Goal: Information Seeking & Learning: Learn about a topic

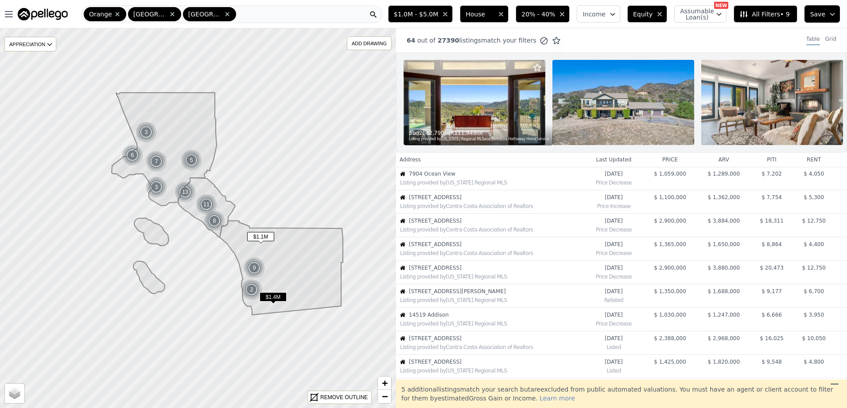
scroll to position [235, 0]
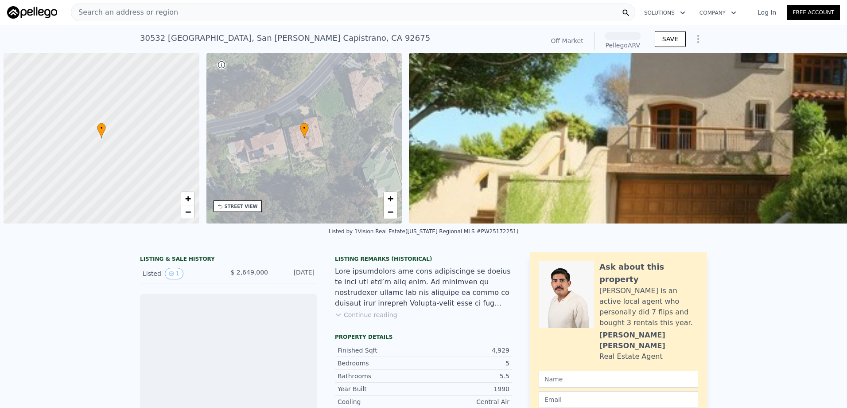
scroll to position [0, 4]
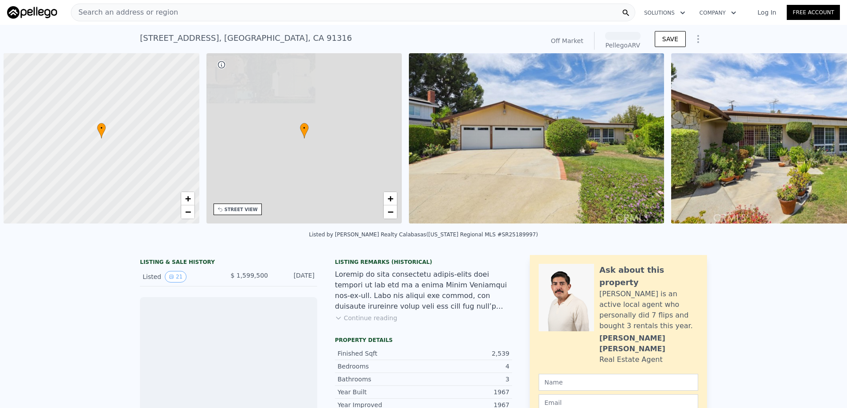
scroll to position [0, 4]
